Goal: Task Accomplishment & Management: Use online tool/utility

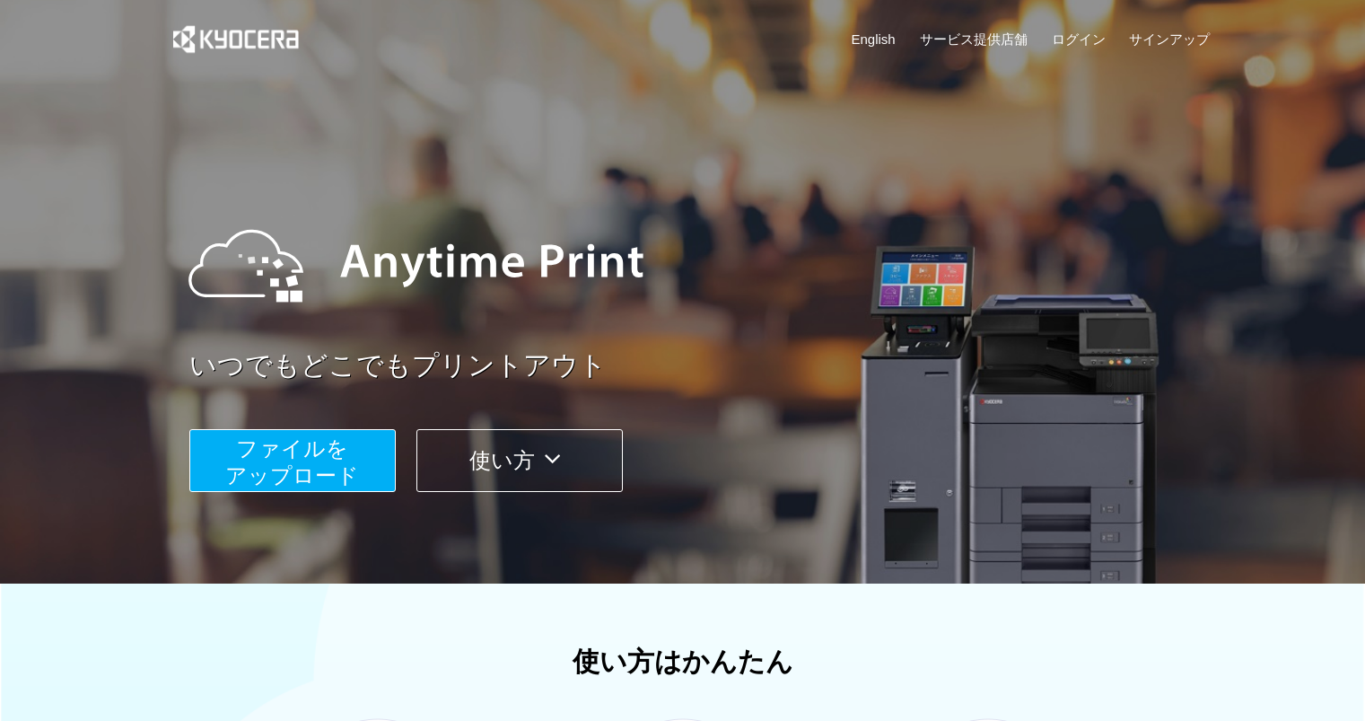
click at [346, 459] on span "ファイルを ​​アップロード" at bounding box center [292, 461] width 134 height 51
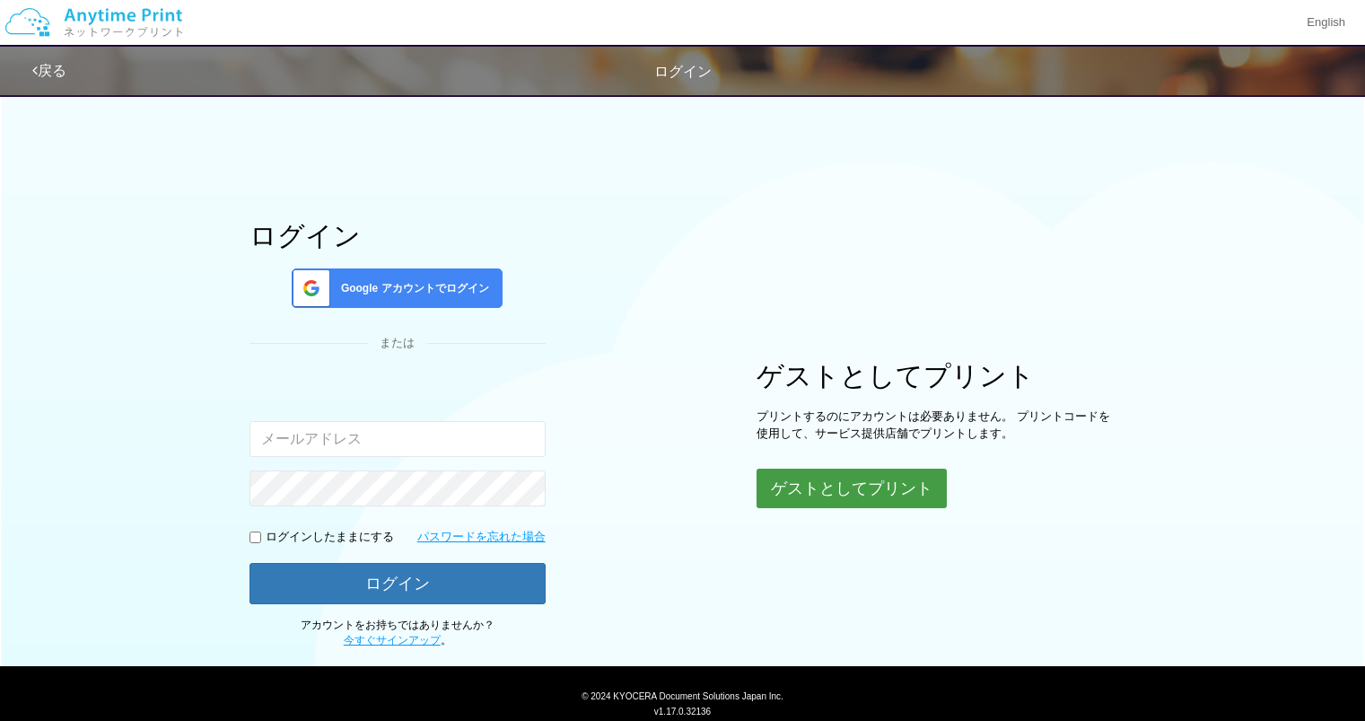
click at [863, 480] on button "ゲストとしてプリント" at bounding box center [852, 489] width 190 height 40
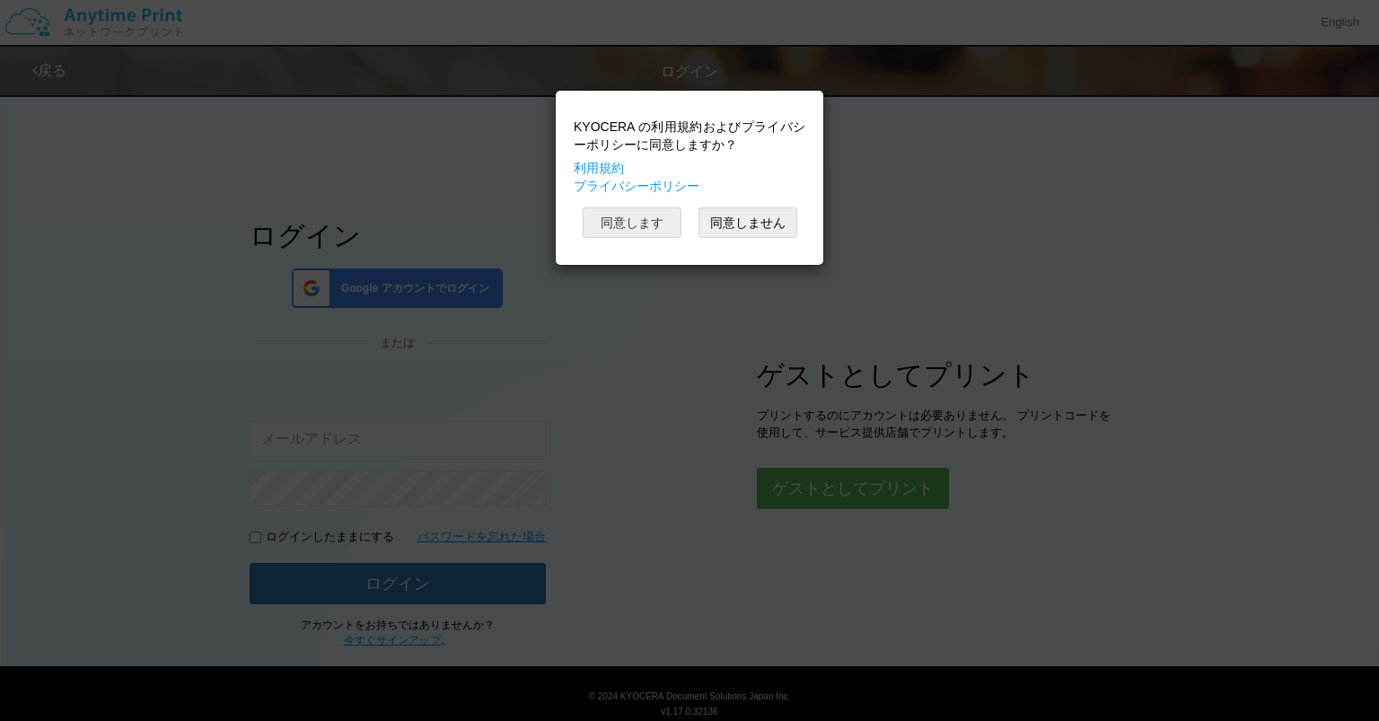
click at [652, 219] on button "同意します" at bounding box center [632, 222] width 99 height 31
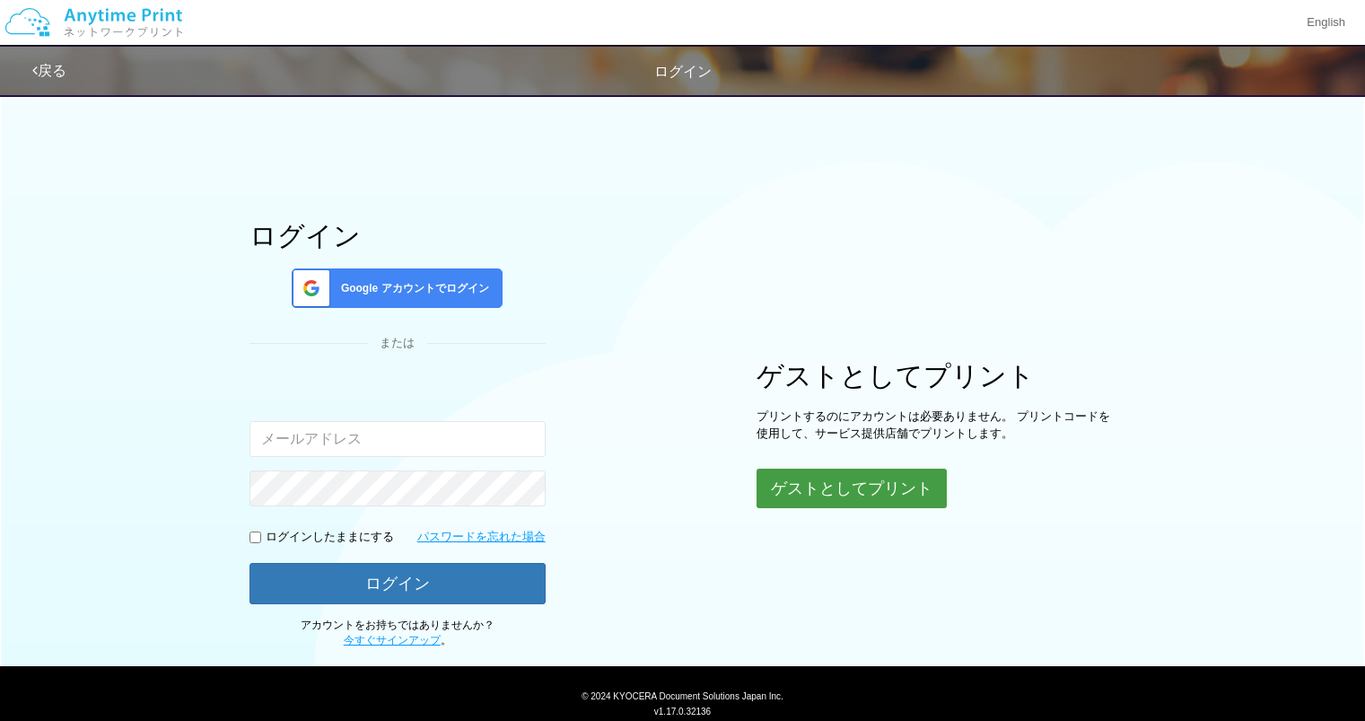
click at [817, 490] on button "ゲストとしてプリント" at bounding box center [852, 489] width 190 height 40
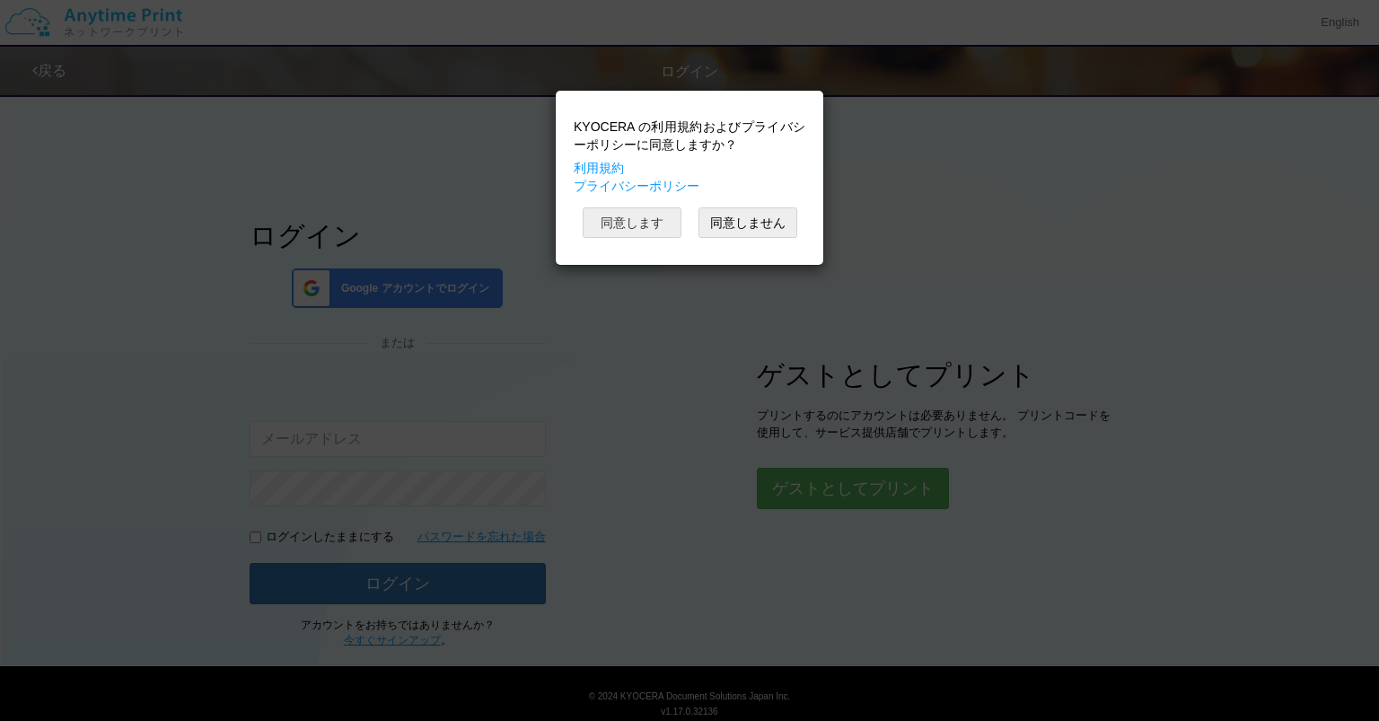
click at [650, 227] on button "同意します" at bounding box center [632, 222] width 99 height 31
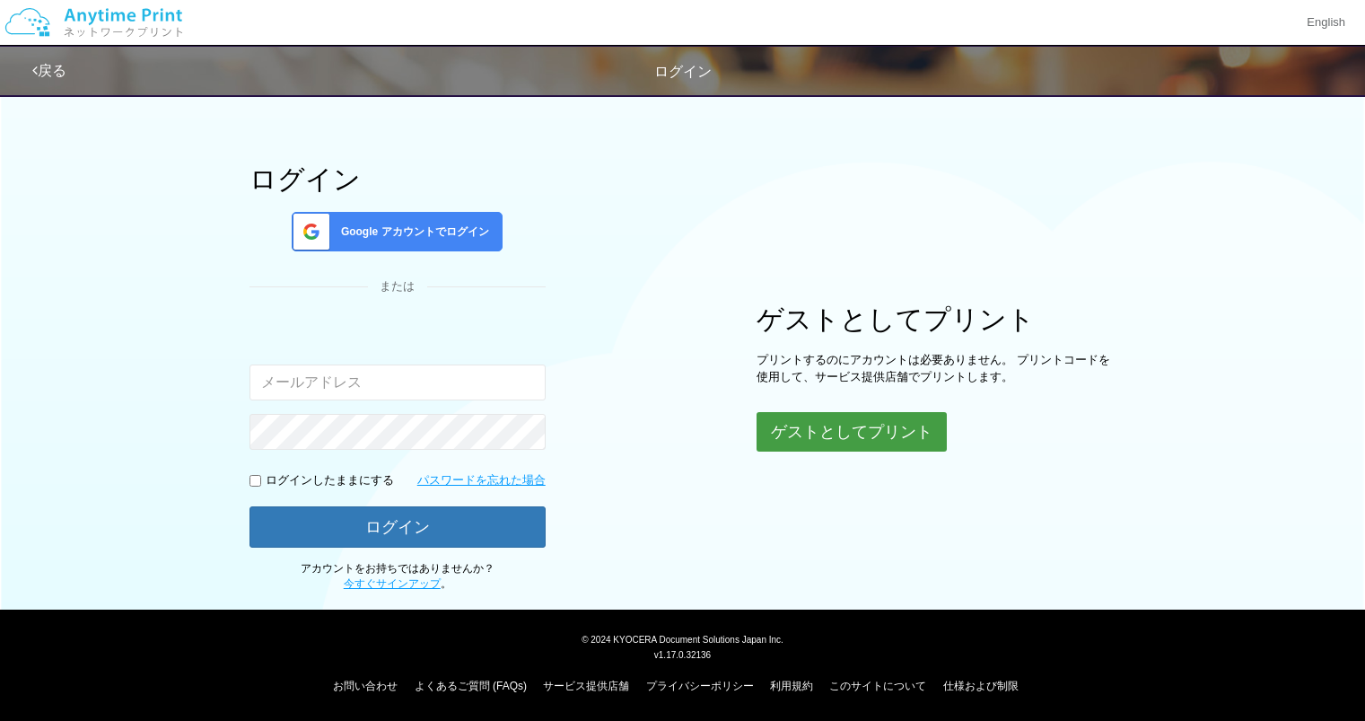
scroll to position [57, 0]
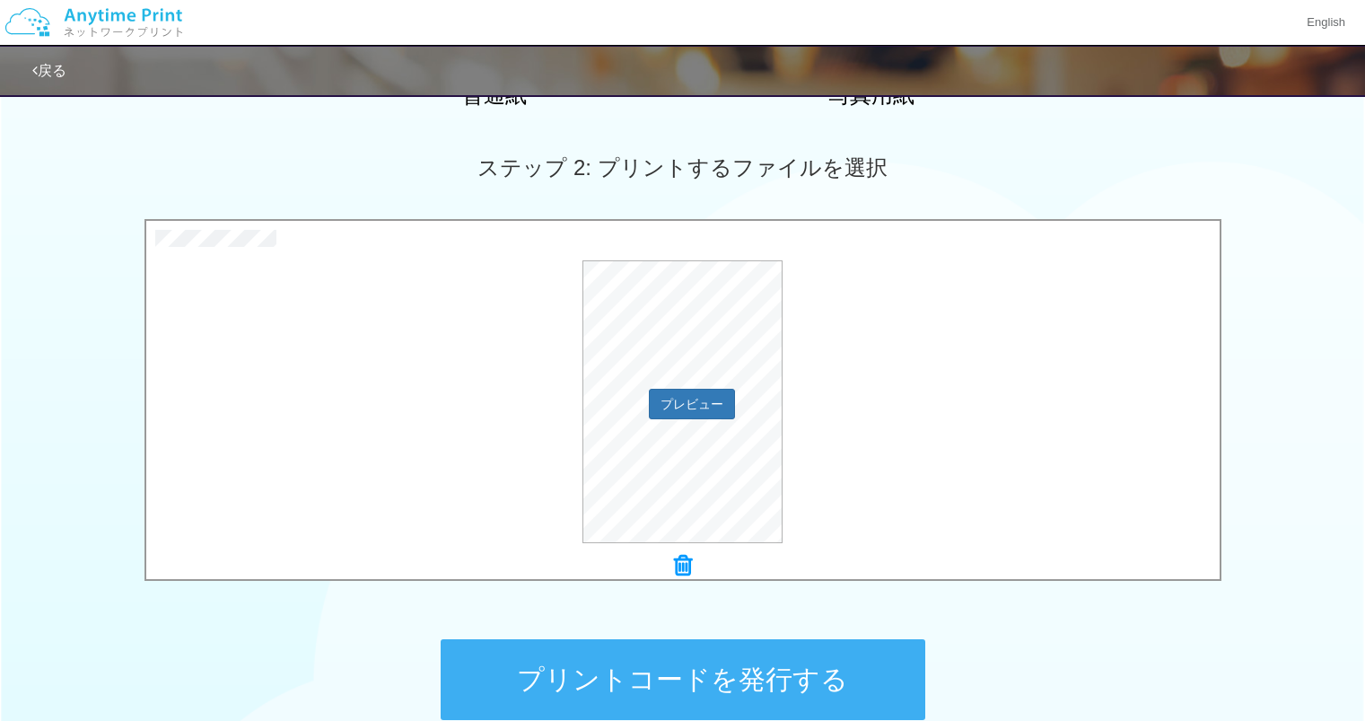
scroll to position [628, 0]
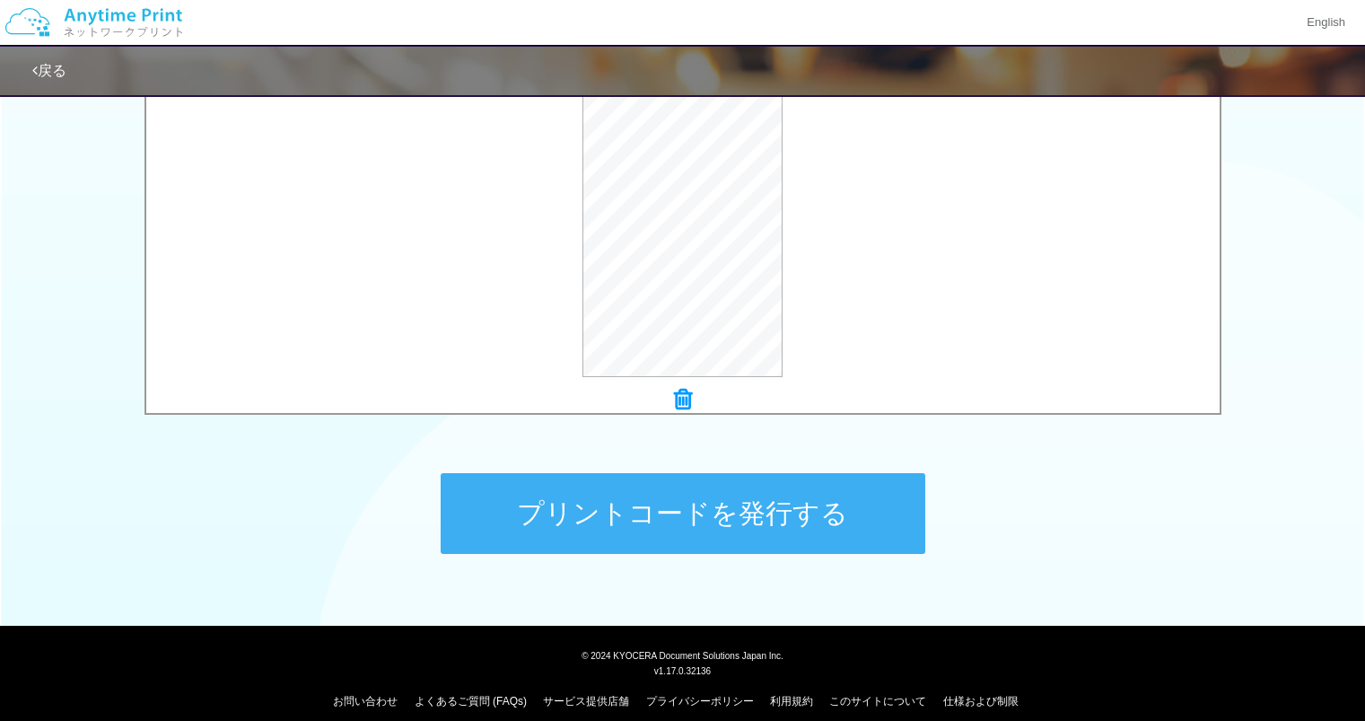
click at [846, 525] on button "プリントコードを発行する" at bounding box center [683, 513] width 485 height 81
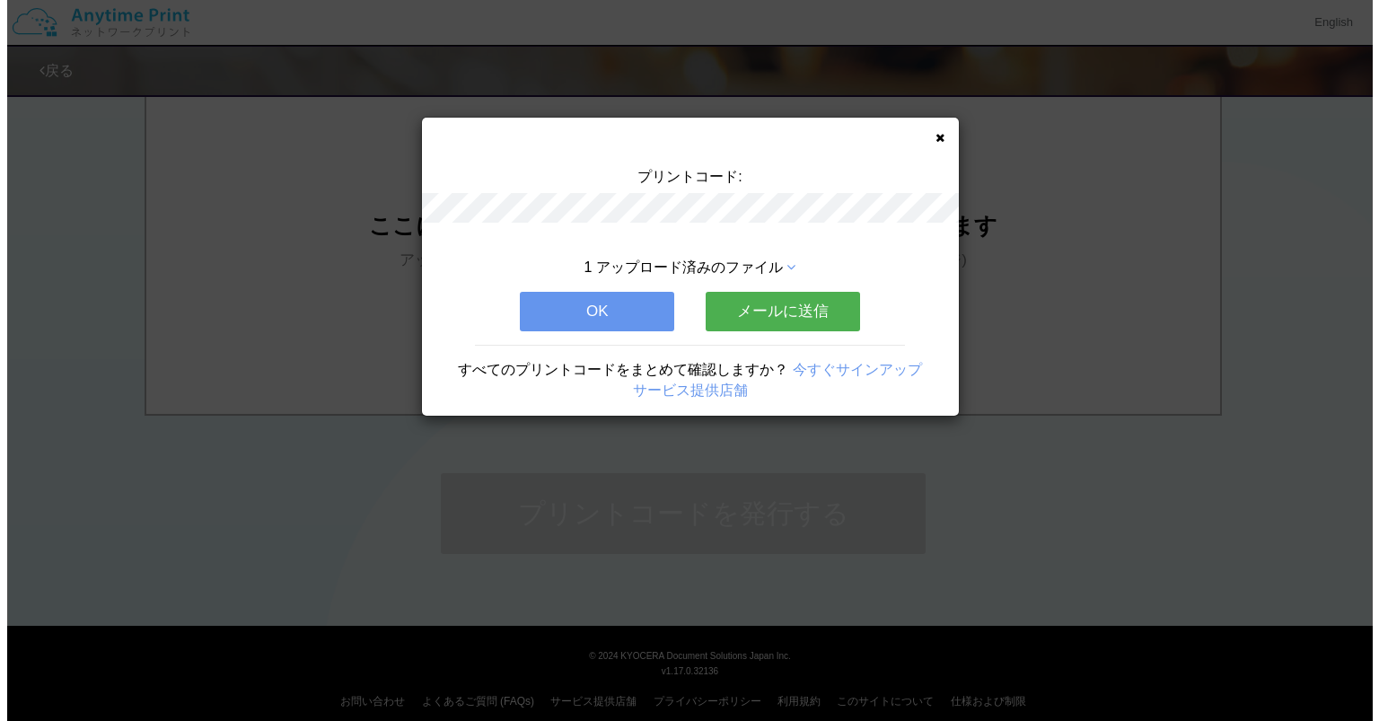
scroll to position [0, 0]
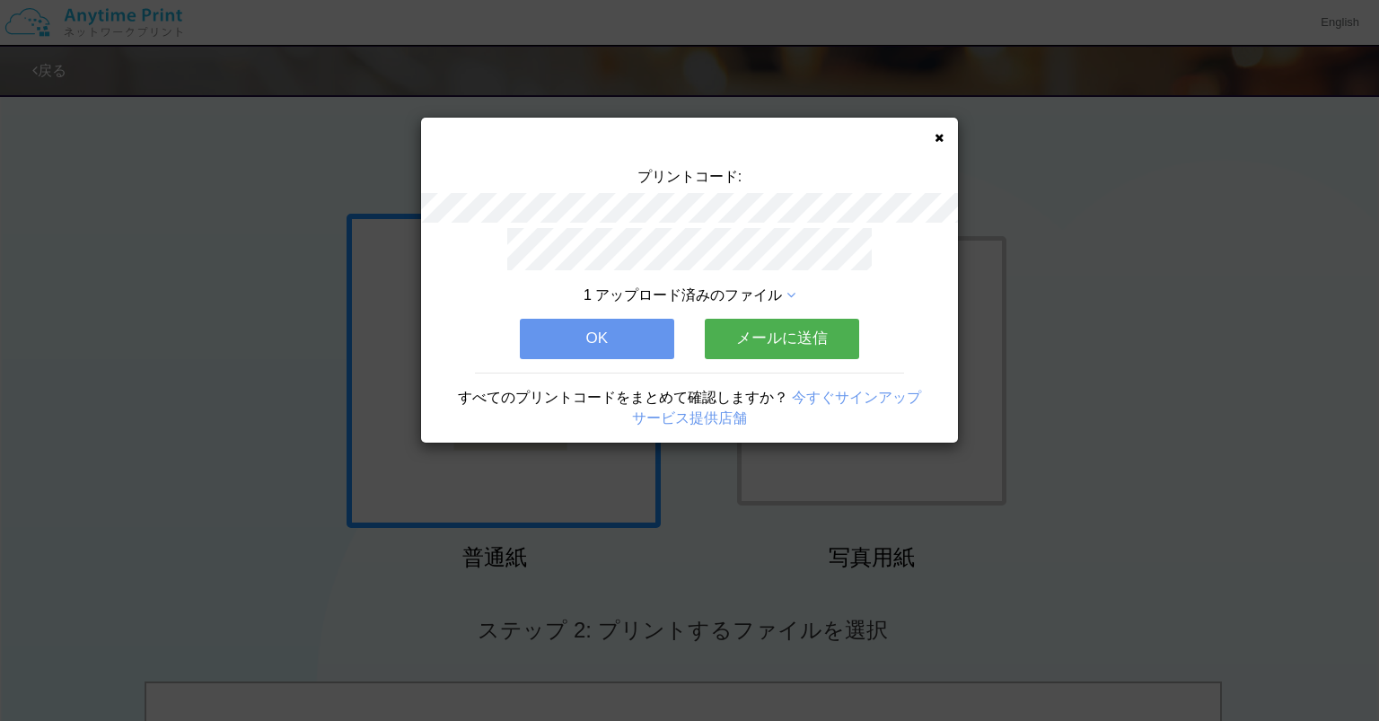
click at [762, 330] on button "メールに送信" at bounding box center [782, 339] width 154 height 40
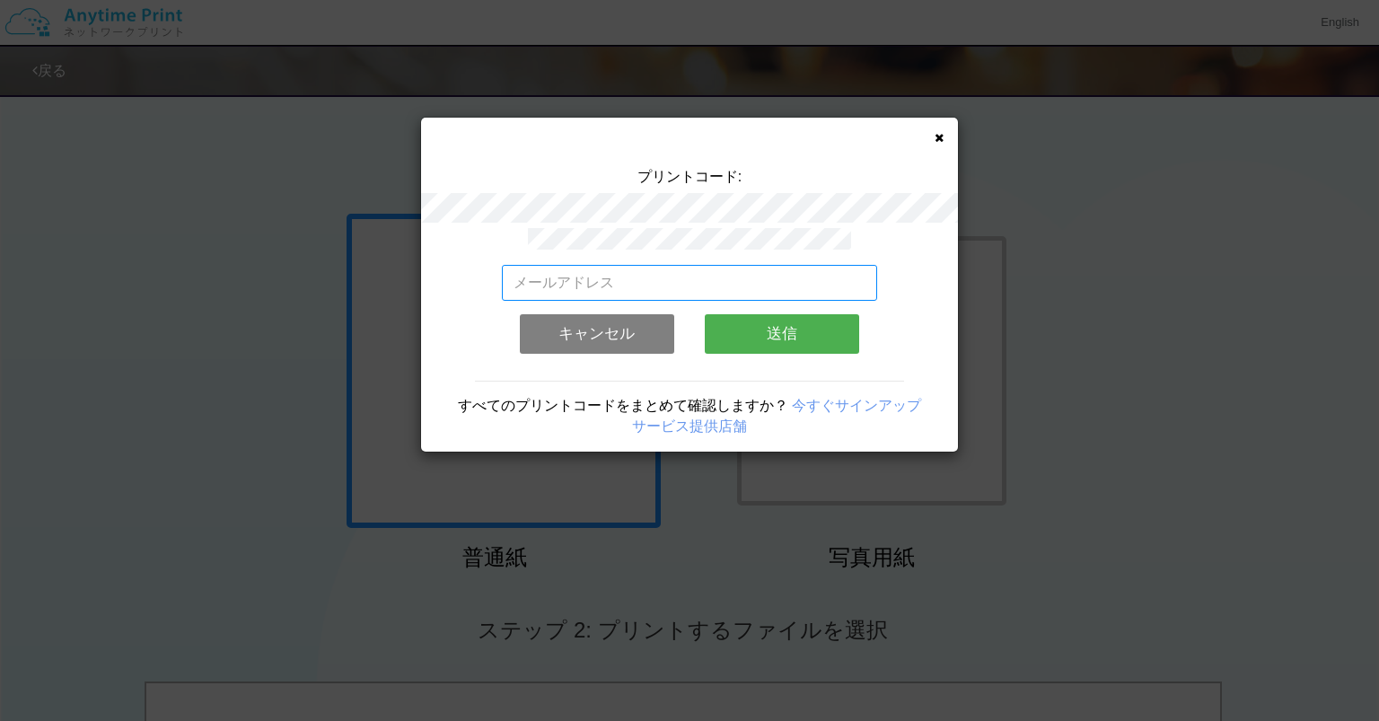
click at [759, 273] on input "email" at bounding box center [690, 283] width 376 height 36
